Goal: Use online tool/utility: Utilize a website feature to perform a specific function

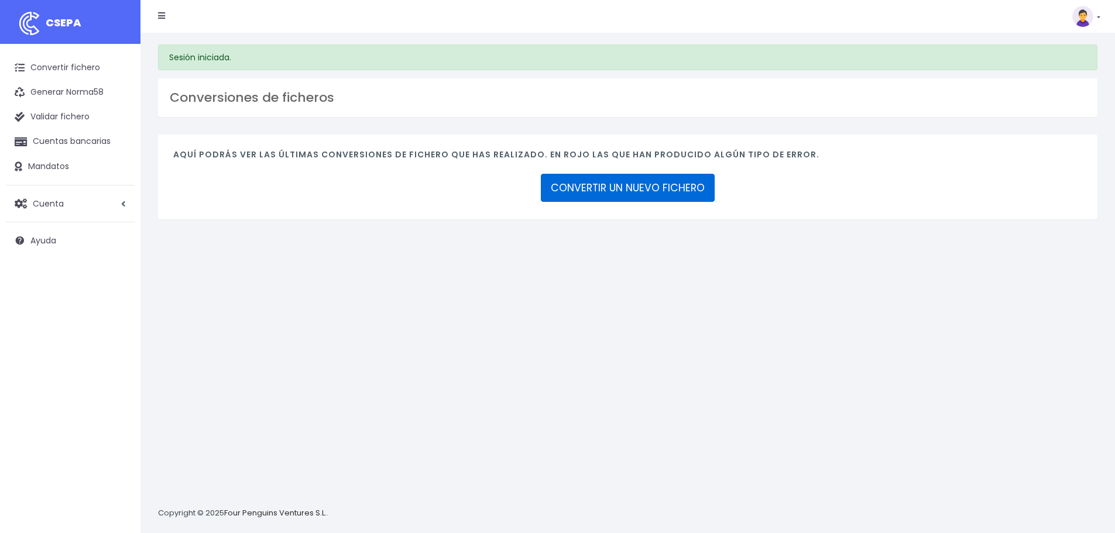
click at [570, 195] on link "CONVERTIR UN NUEVO FICHERO" at bounding box center [628, 188] width 174 height 28
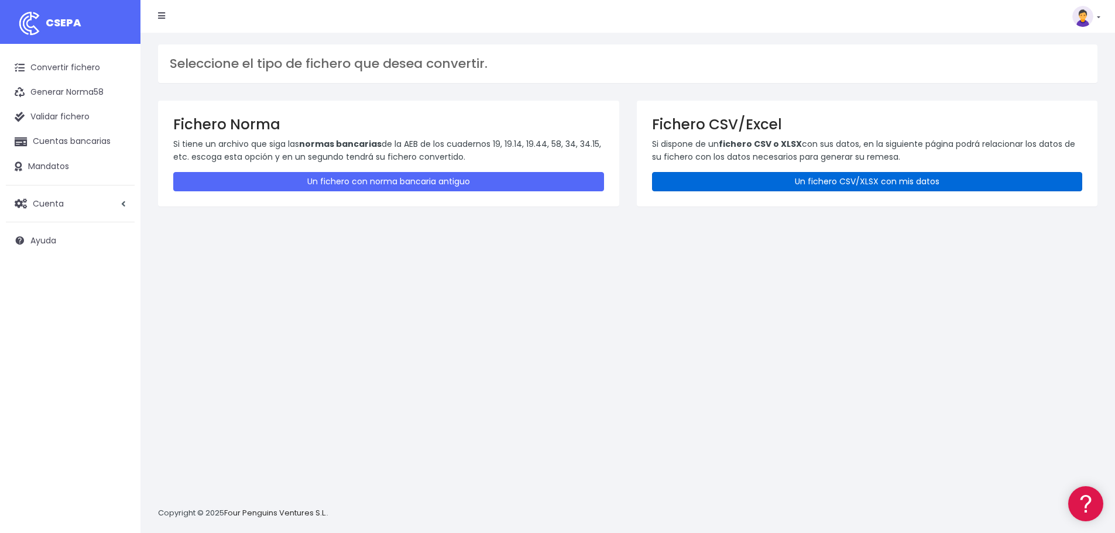
click at [862, 182] on link "Un fichero CSV/XLSX con mis datos" at bounding box center [867, 181] width 431 height 19
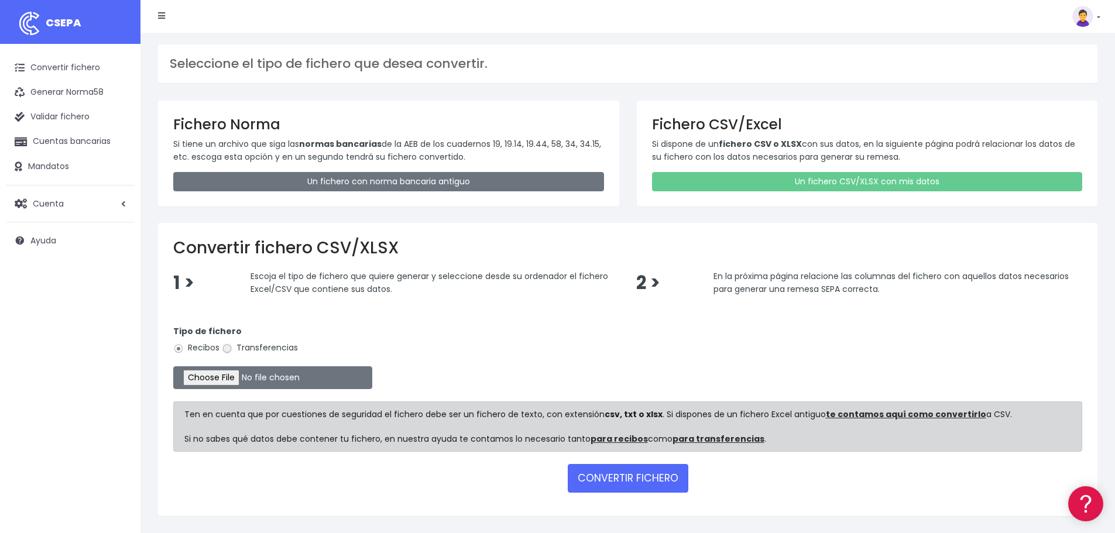
click at [227, 351] on input "Transferencias" at bounding box center [227, 349] width 11 height 11
radio input "true"
click at [225, 374] on input "file" at bounding box center [272, 377] width 199 height 23
type input "C:\fakepath\SEPA FILE 225 PR 101525.xlsx"
click at [648, 483] on button "CONVERTIR FICHERO" at bounding box center [628, 478] width 121 height 28
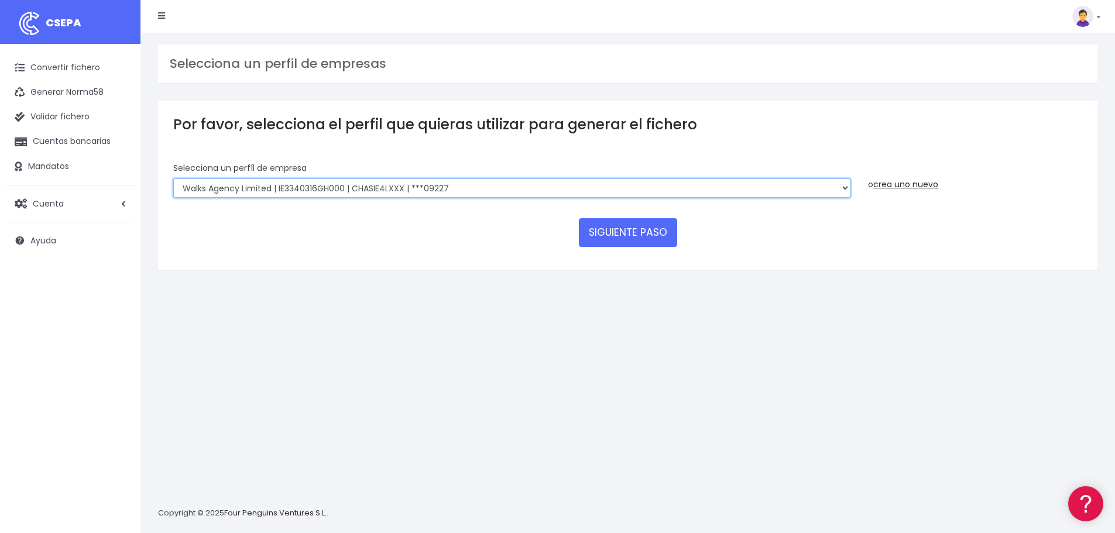
drag, startPoint x: 545, startPoint y: 188, endPoint x: 540, endPoint y: 197, distance: 10.5
click at [545, 188] on select "Walks Agency Limited | IE3340316GH000 | CHASIE4LXXX | ***09227 Devour Spain SL …" at bounding box center [511, 188] width 677 height 20
select select "1820"
click at [173, 178] on select "Walks Agency Limited | IE3340316GH000 | CHASIE4LXXX | ***09227 Devour Spain SL …" at bounding box center [511, 188] width 677 height 20
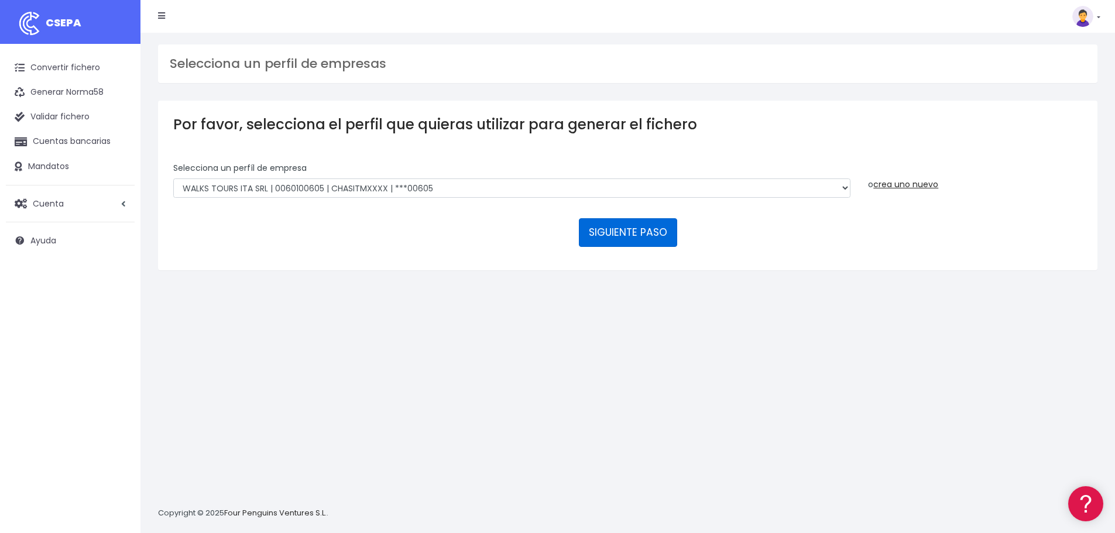
click at [597, 232] on button "SIGUIENTE PASO" at bounding box center [628, 232] width 98 height 28
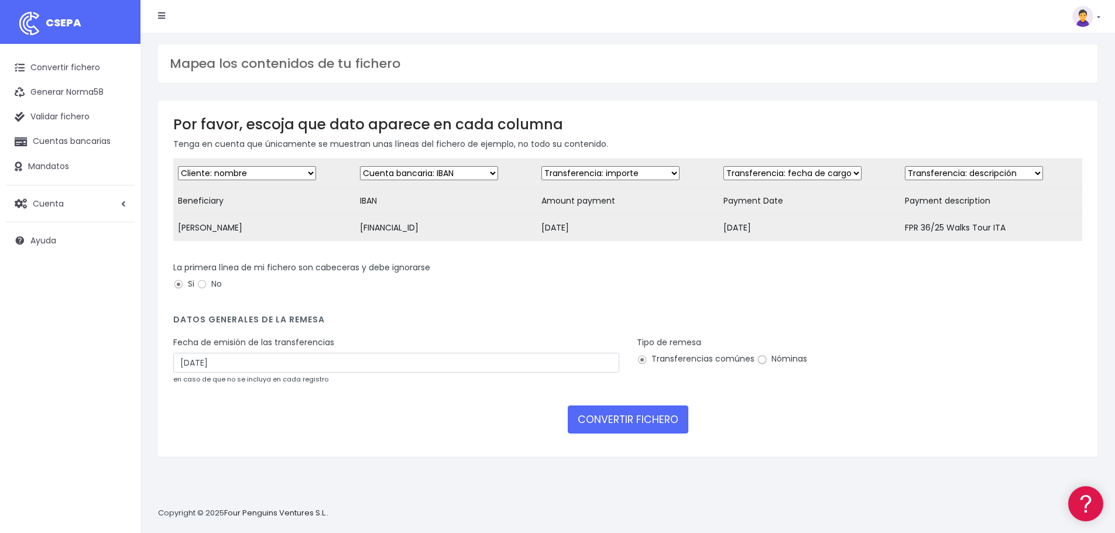
click at [760, 365] on input "Nóminas" at bounding box center [762, 360] width 11 height 11
radio input "true"
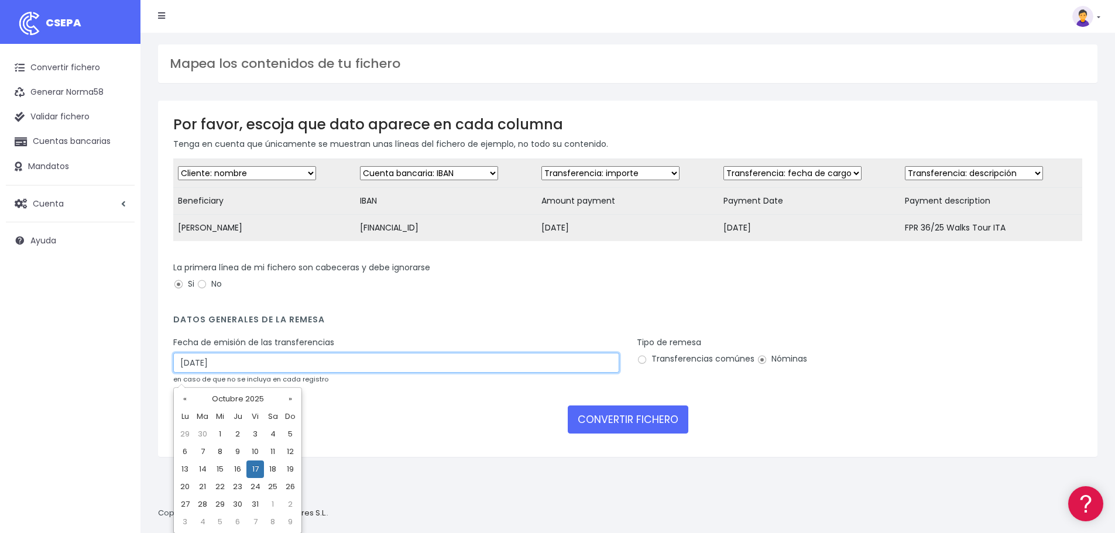
click at [276, 369] on input "17/10/2025" at bounding box center [396, 363] width 446 height 20
click at [242, 469] on td "16" at bounding box center [238, 470] width 18 height 18
type input "16/10/2025"
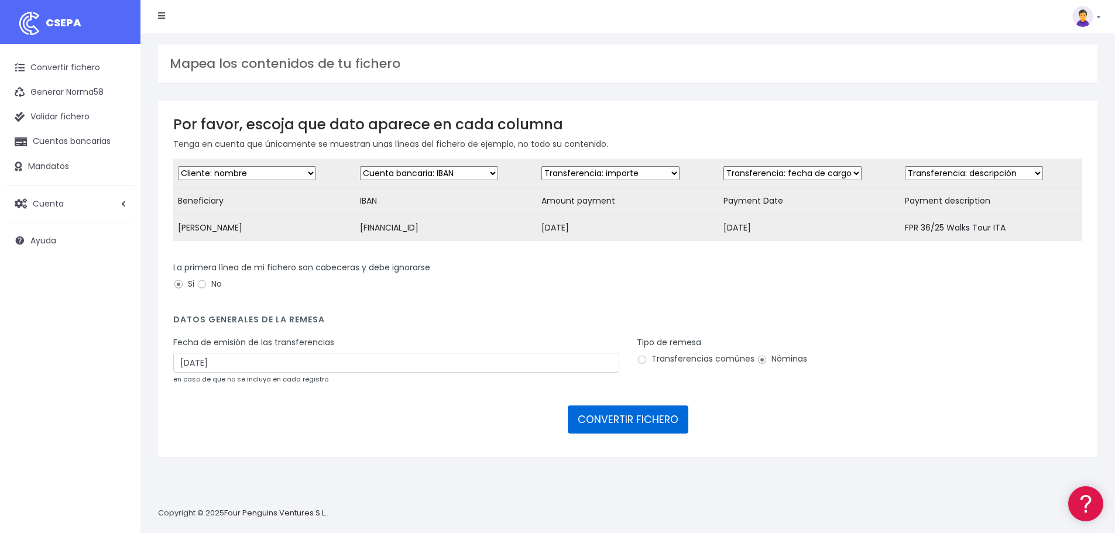
click at [619, 425] on button "CONVERTIR FICHERO" at bounding box center [628, 420] width 121 height 28
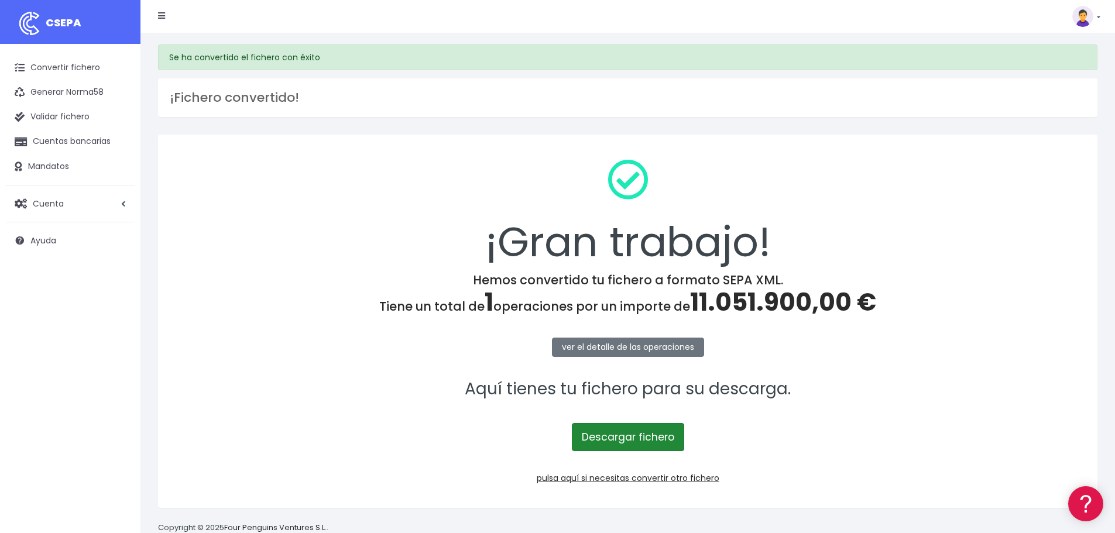
click at [595, 434] on link "Descargar fichero" at bounding box center [628, 437] width 112 height 28
click at [72, 70] on link "Convertir fichero" at bounding box center [70, 68] width 129 height 25
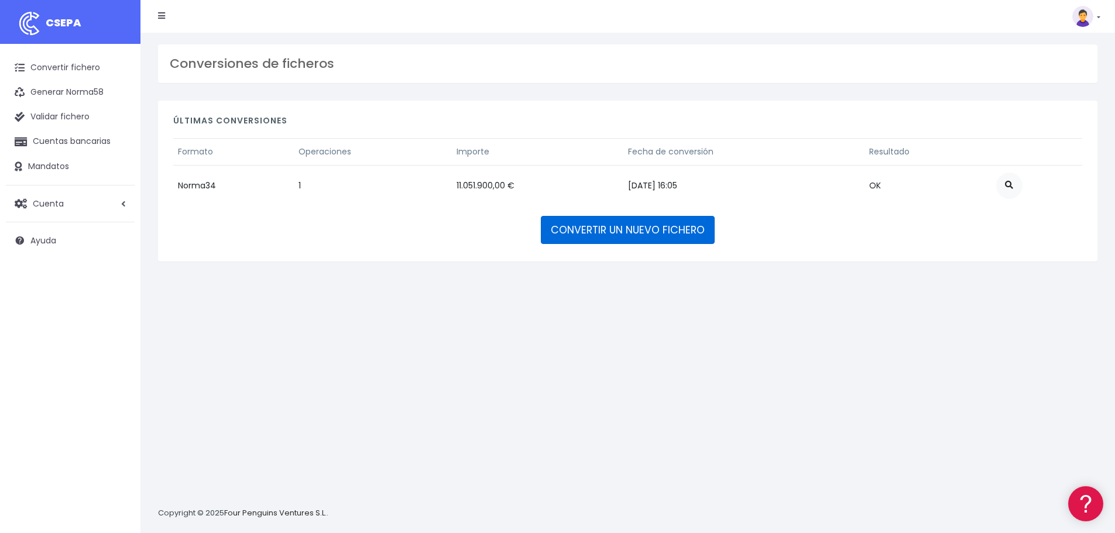
click at [626, 230] on link "CONVERTIR UN NUEVO FICHERO" at bounding box center [628, 230] width 174 height 28
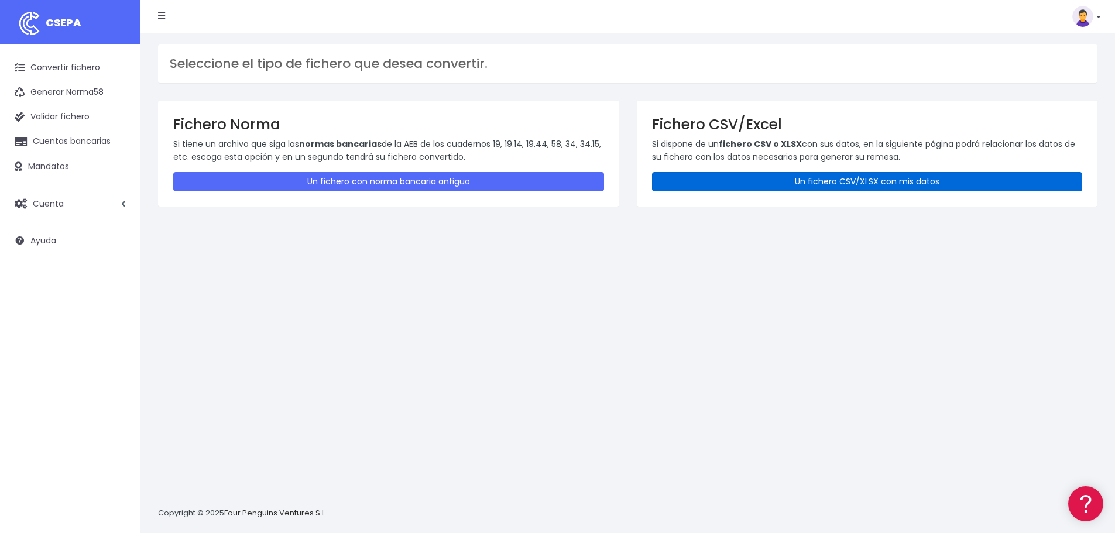
click at [794, 187] on link "Un fichero CSV/XLSX con mis datos" at bounding box center [867, 181] width 431 height 19
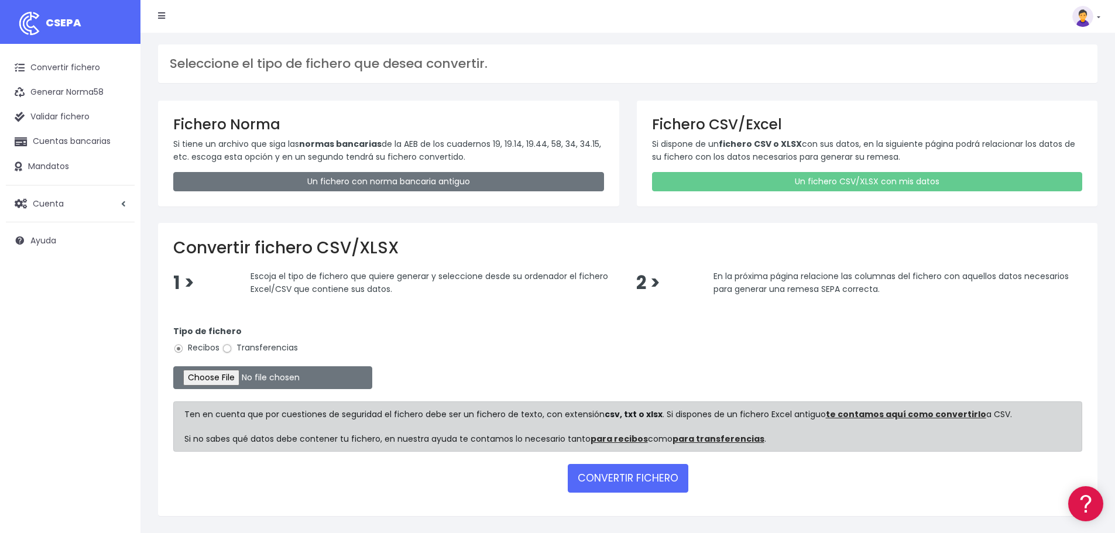
click at [229, 348] on input "Transferencias" at bounding box center [227, 349] width 11 height 11
radio input "true"
click at [224, 372] on input "file" at bounding box center [272, 377] width 199 height 23
type input "C:\fakepath\SEPA FILE 250 PR 101525.xlsx"
click at [625, 485] on button "CONVERTIR FICHERO" at bounding box center [628, 478] width 121 height 28
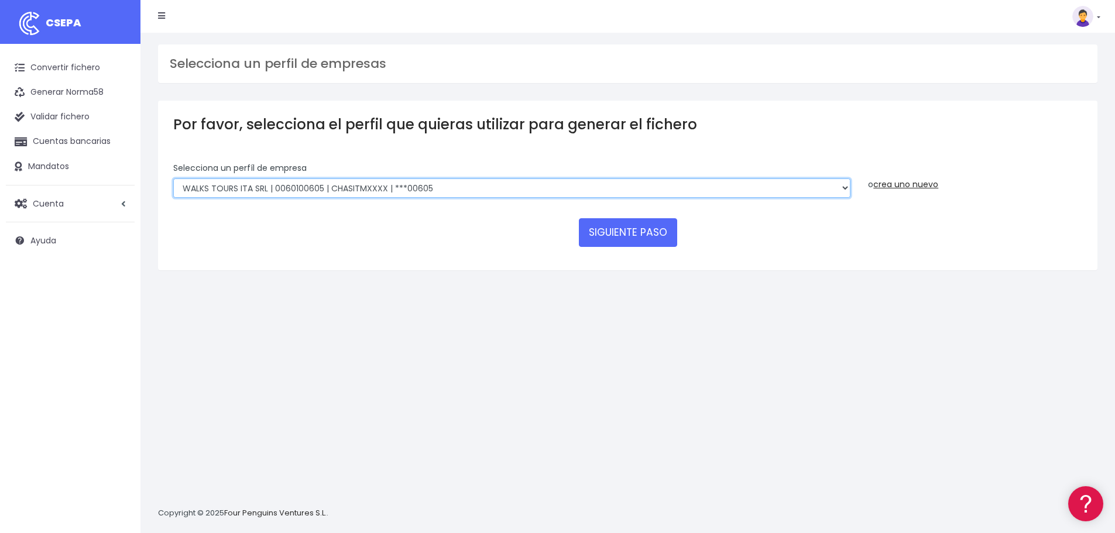
click at [577, 187] on select "Walks Agency Limited | IE3340316GH000 | CHASIE4LXXX | ***09227 Devour Spain SL …" at bounding box center [511, 188] width 677 height 20
click at [421, 185] on select "Walks Agency Limited | IE3340316GH000 | CHASIE4LXXX | ***09227 Devour Spain SL …" at bounding box center [511, 188] width 677 height 20
select select "1705"
click at [173, 178] on select "Walks Agency Limited | IE3340316GH000 | CHASIE4LXXX | ***09227 Devour Spain SL …" at bounding box center [511, 188] width 677 height 20
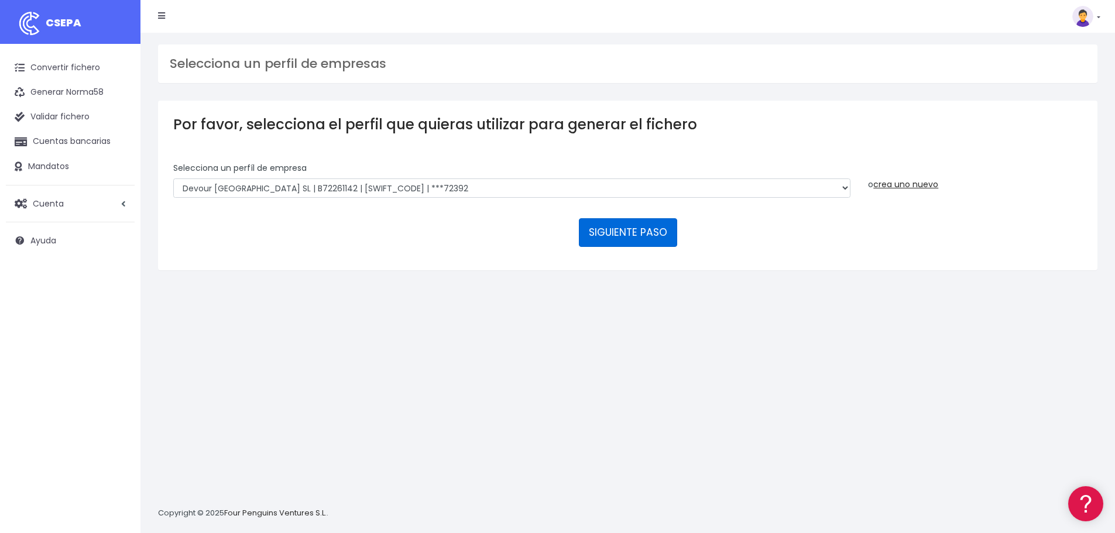
click at [612, 233] on button "SIGUIENTE PASO" at bounding box center [628, 232] width 98 height 28
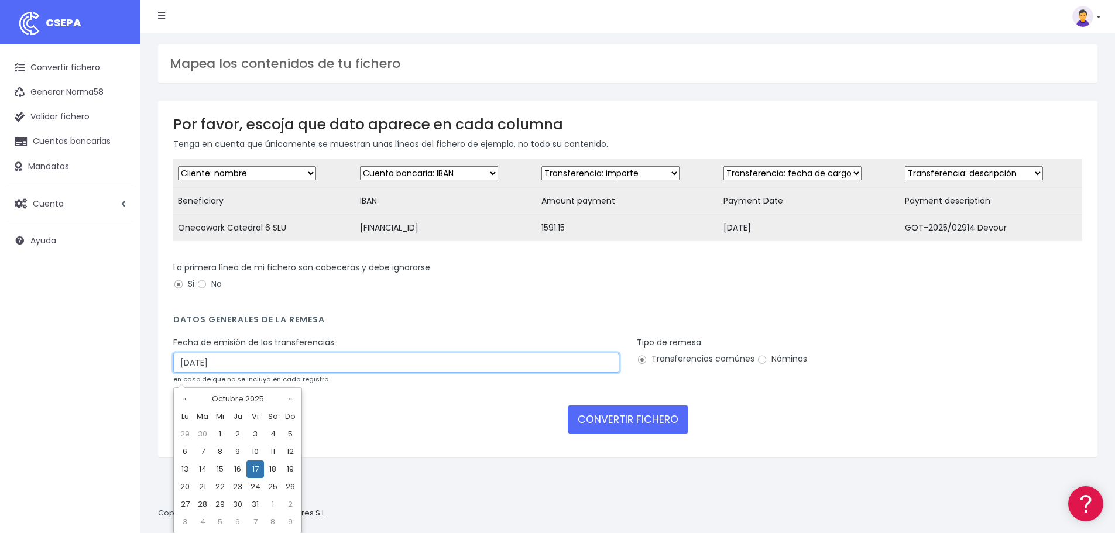
click at [187, 370] on input "[DATE]" at bounding box center [396, 363] width 446 height 20
click at [238, 466] on td "16" at bounding box center [238, 470] width 18 height 18
type input "[DATE]"
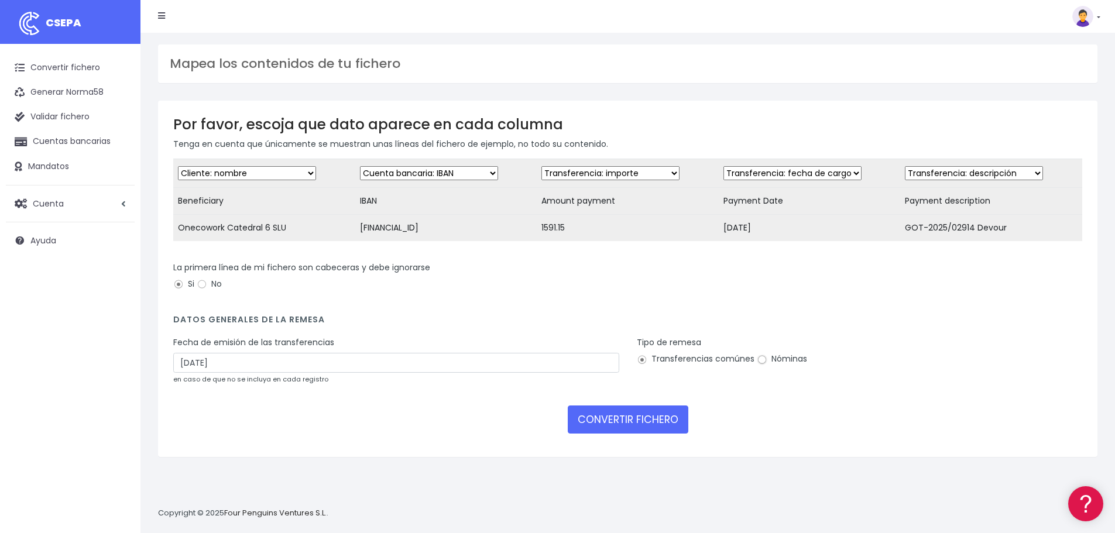
click at [758, 365] on input "Nóminas" at bounding box center [762, 360] width 11 height 11
radio input "true"
click at [665, 422] on button "CONVERTIR FICHERO" at bounding box center [628, 420] width 121 height 28
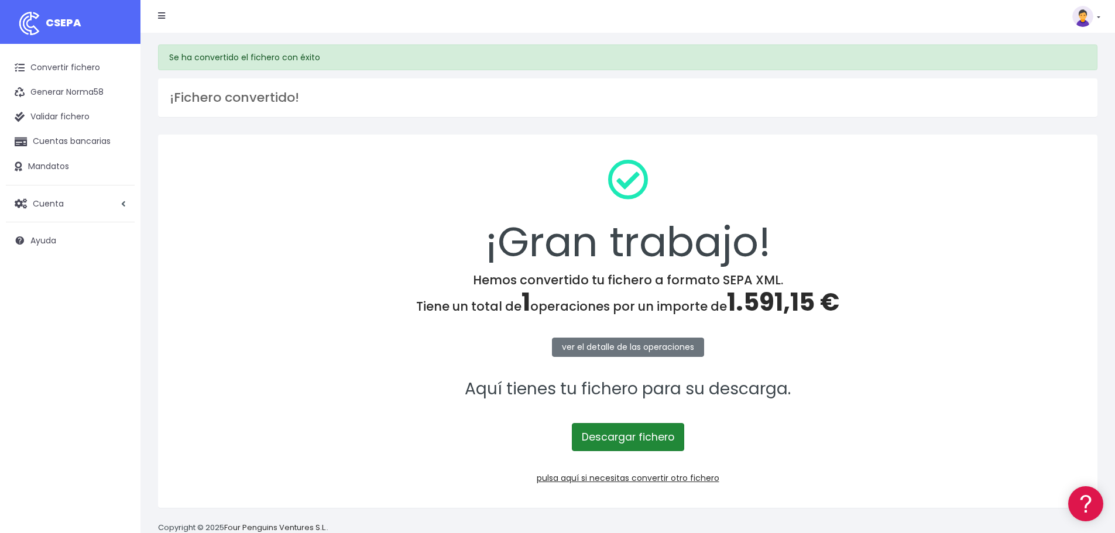
click at [629, 442] on link "Descargar fichero" at bounding box center [628, 437] width 112 height 28
click at [1081, 18] on img at bounding box center [1082, 16] width 21 height 21
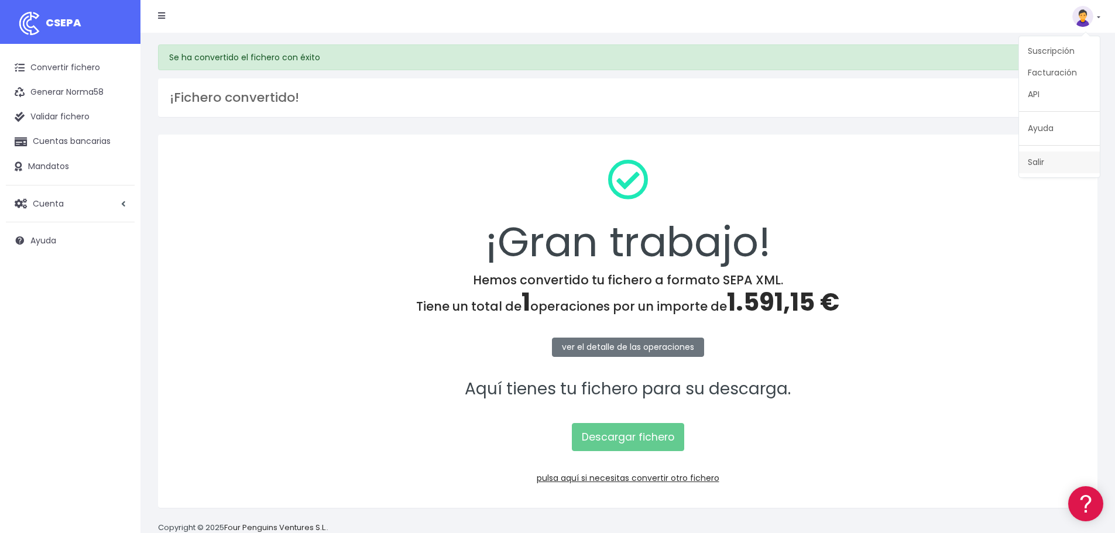
click at [1037, 160] on link "Salir" at bounding box center [1059, 163] width 81 height 22
